Goal: Task Accomplishment & Management: Use online tool/utility

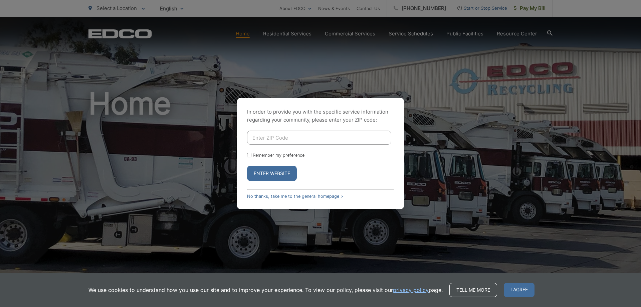
click at [261, 138] on input "Enter ZIP Code" at bounding box center [319, 138] width 144 height 14
type input "92084"
click at [247, 166] on button "Enter Website" at bounding box center [272, 173] width 50 height 15
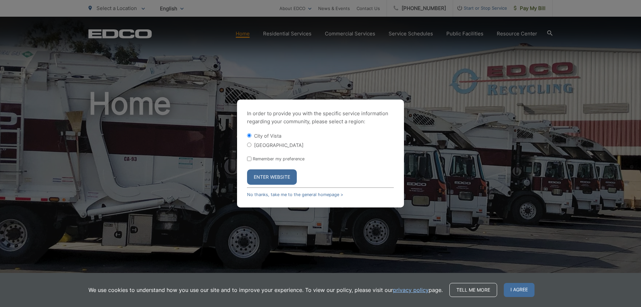
click at [273, 176] on button "Enter Website" at bounding box center [272, 176] width 50 height 15
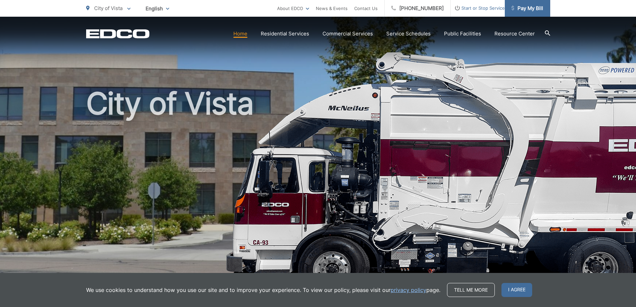
click at [531, 8] on span "Pay My Bill" at bounding box center [528, 8] width 32 height 8
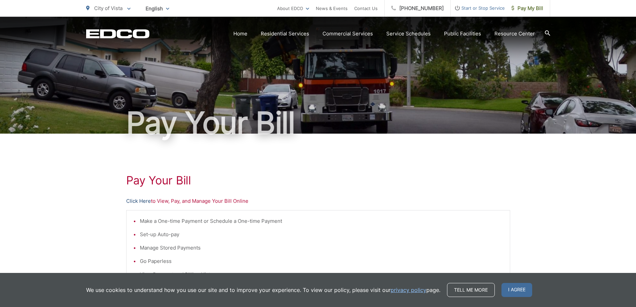
click at [134, 201] on link "Click Here" at bounding box center [138, 201] width 25 height 8
